Goal: Complete application form

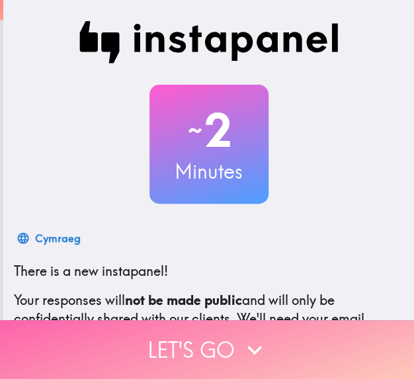
click at [220, 341] on button "Let's go" at bounding box center [207, 349] width 414 height 59
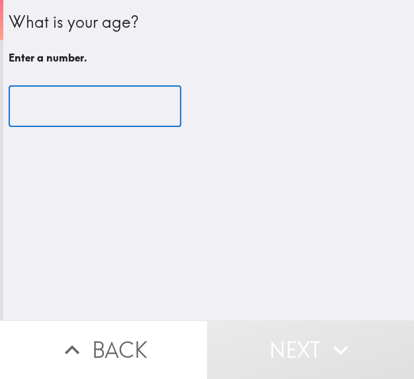
click at [107, 112] on input "number" at bounding box center [95, 106] width 173 height 41
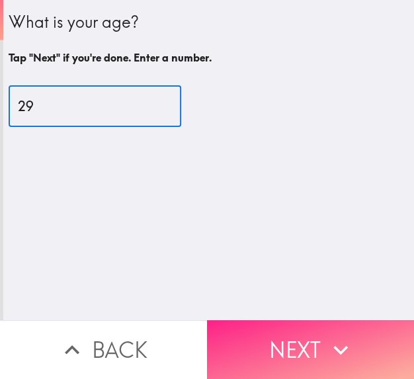
type input "29"
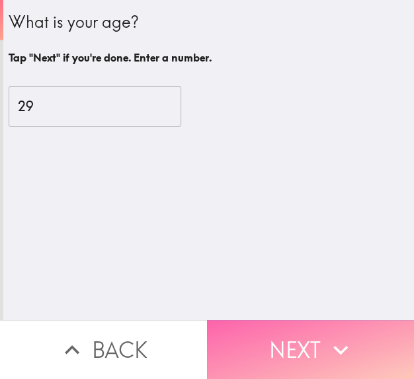
click at [353, 334] on button "Next" at bounding box center [310, 349] width 207 height 59
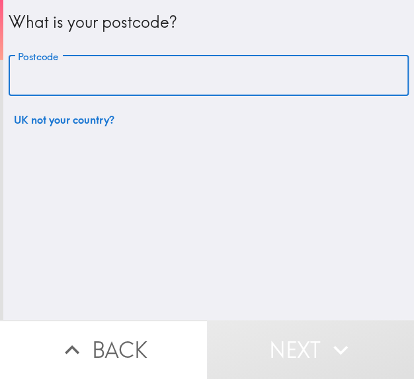
click at [216, 60] on input "Postcode" at bounding box center [209, 76] width 400 height 41
type input "CV227YY"
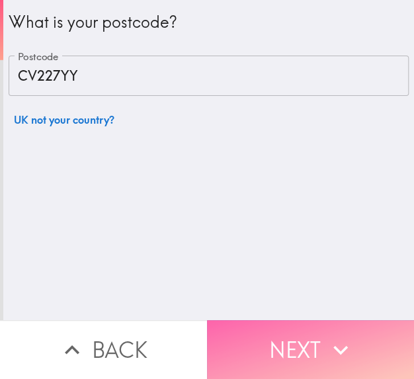
click at [275, 325] on button "Next" at bounding box center [310, 349] width 207 height 59
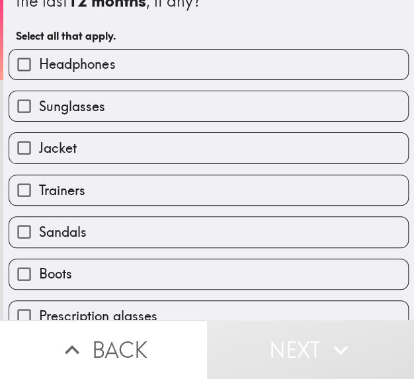
scroll to position [44, 0]
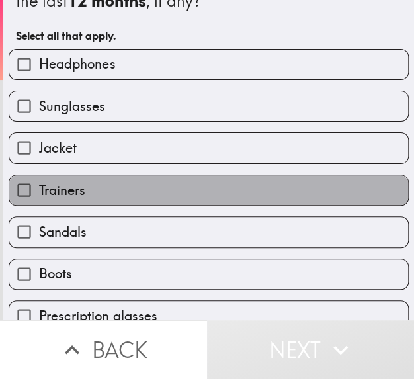
click at [228, 191] on label "Trainers" at bounding box center [208, 190] width 399 height 30
click at [39, 191] on input "Trainers" at bounding box center [24, 190] width 30 height 30
checkbox input "true"
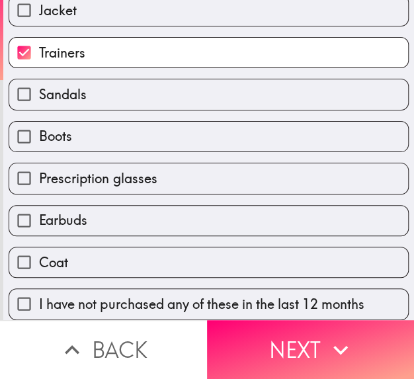
scroll to position [189, 0]
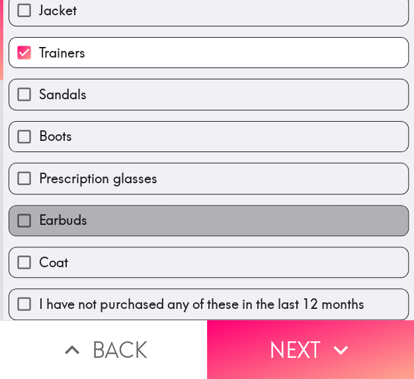
click at [218, 214] on label "Earbuds" at bounding box center [208, 221] width 399 height 30
click at [39, 214] on input "Earbuds" at bounding box center [24, 221] width 30 height 30
checkbox input "true"
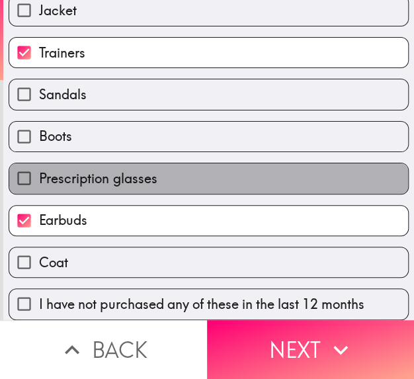
click at [218, 178] on label "Prescription glasses" at bounding box center [208, 178] width 399 height 30
click at [39, 178] on input "Prescription glasses" at bounding box center [24, 178] width 30 height 30
checkbox input "true"
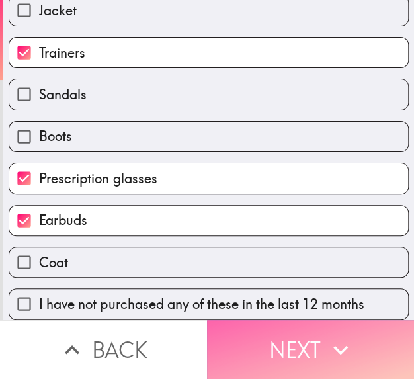
click at [257, 347] on button "Next" at bounding box center [310, 349] width 207 height 59
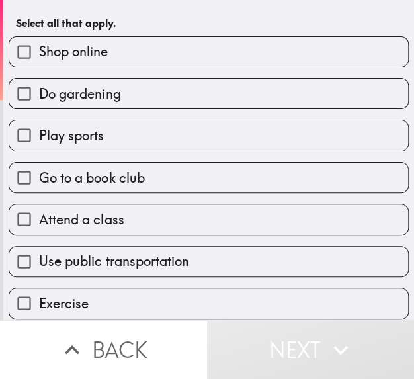
scroll to position [56, 0]
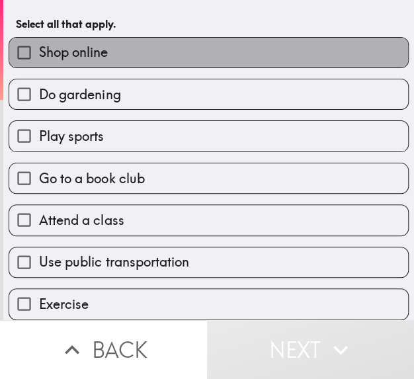
click at [290, 54] on label "Shop online" at bounding box center [208, 53] width 399 height 30
click at [39, 54] on input "Shop online" at bounding box center [24, 53] width 30 height 30
checkbox input "true"
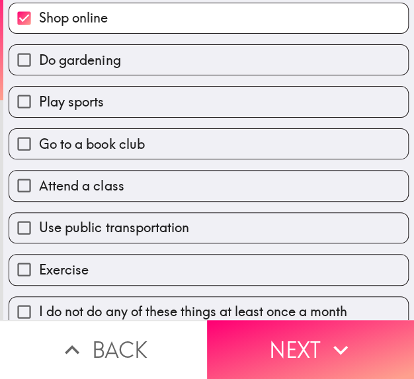
scroll to position [105, 0]
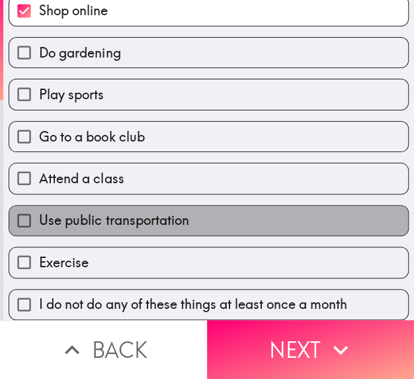
click at [228, 220] on label "Use public transportation" at bounding box center [208, 221] width 399 height 30
click at [39, 220] on input "Use public transportation" at bounding box center [24, 221] width 30 height 30
checkbox input "true"
